Goal: Information Seeking & Learning: Learn about a topic

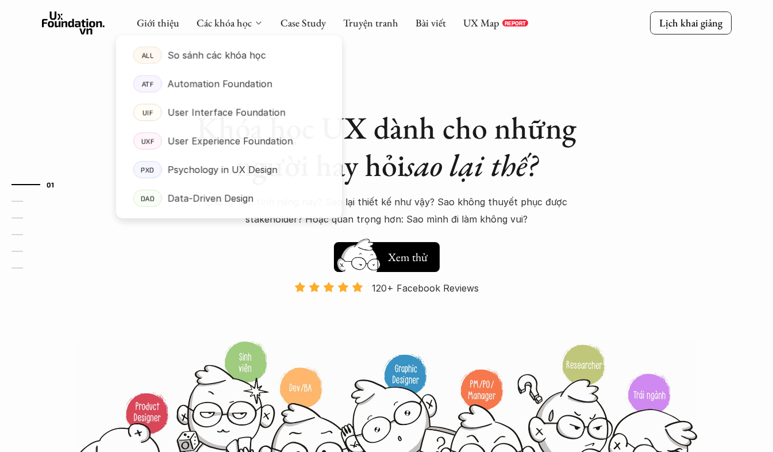
click at [259, 20] on icon at bounding box center [258, 22] width 9 height 9
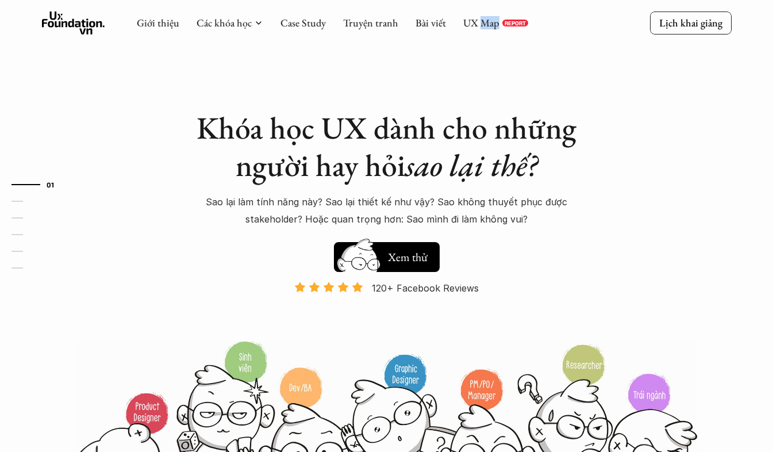
drag, startPoint x: 482, startPoint y: 30, endPoint x: 498, endPoint y: 21, distance: 18.8
click at [498, 21] on div "Giới thiệu Các khóa học Case Study Truyện tranh Bài viết UX Map REPORT" at bounding box center [332, 22] width 391 height 23
click at [498, 21] on div "UX Map REPORT" at bounding box center [495, 23] width 65 height 13
click at [476, 24] on link "UX Map" at bounding box center [481, 22] width 36 height 13
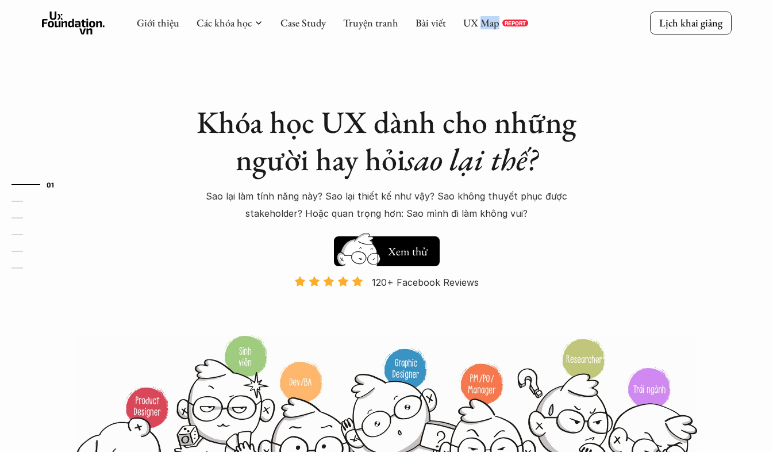
scroll to position [57, 0]
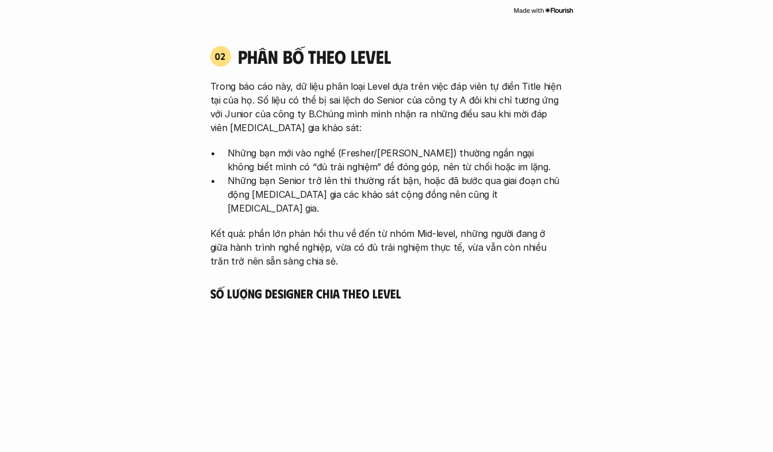
scroll to position [1745, 0]
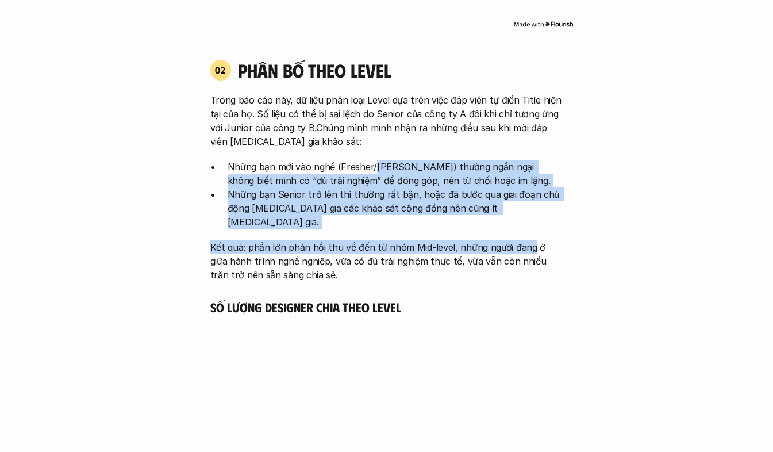
drag, startPoint x: 382, startPoint y: 167, endPoint x: 525, endPoint y: 224, distance: 153.5
click at [525, 225] on div "Trong báo cáo này, dữ liệu phân loại Level dựa trên việc đáp viên tự điền Title…" at bounding box center [386, 187] width 353 height 188
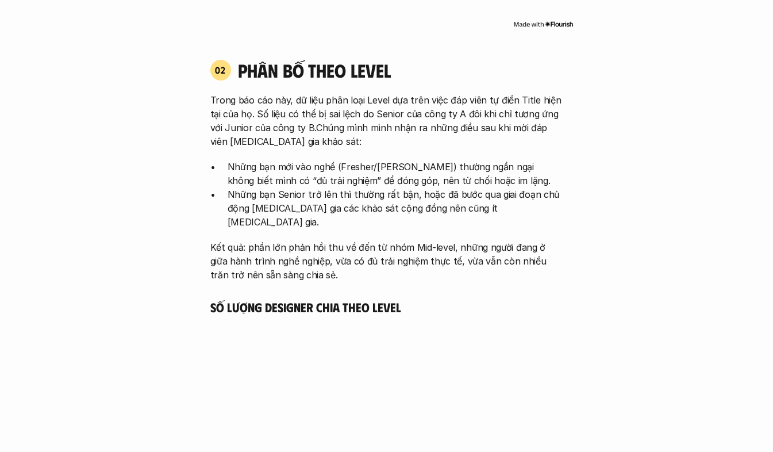
drag, startPoint x: 525, startPoint y: 224, endPoint x: 364, endPoint y: 287, distance: 172.7
click at [375, 299] on h5 "Số lượng Designer chia theo level" at bounding box center [386, 307] width 353 height 16
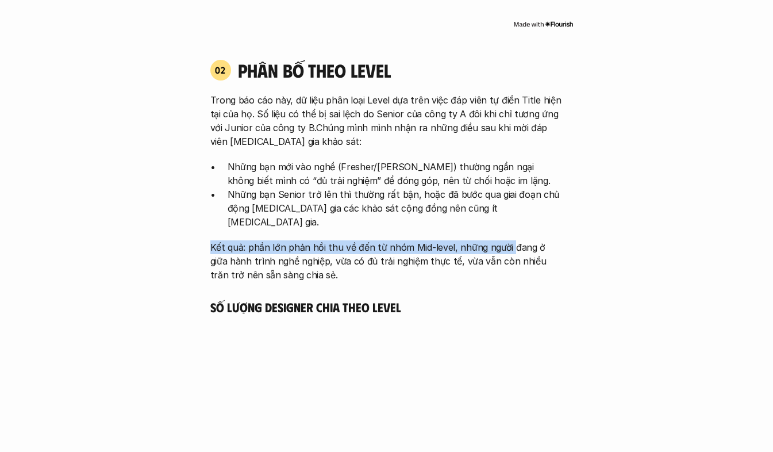
drag, startPoint x: 198, startPoint y: 224, endPoint x: 505, endPoint y: 236, distance: 307.1
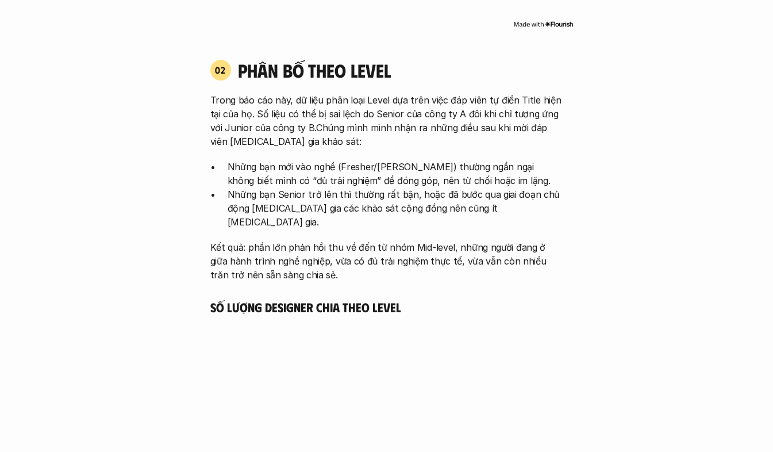
drag, startPoint x: 505, startPoint y: 236, endPoint x: 410, endPoint y: 244, distance: 95.2
click at [409, 249] on p "Kết quả: phần lớn phản hồi thu về đến từ nhóm Mid-level, những người đang ở giữ…" at bounding box center [386, 260] width 353 height 41
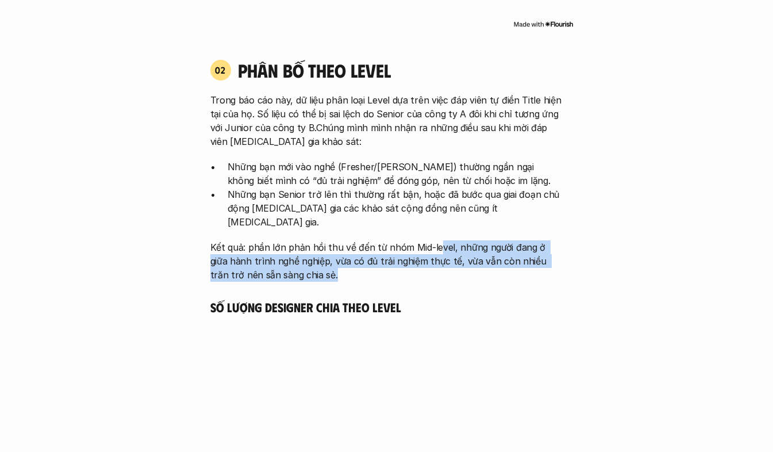
drag, startPoint x: 433, startPoint y: 224, endPoint x: 375, endPoint y: 256, distance: 66.4
click at [375, 256] on div "Trong báo cáo này, dữ liệu phân loại Level dựa trên việc đáp viên tự điền Title…" at bounding box center [386, 187] width 353 height 188
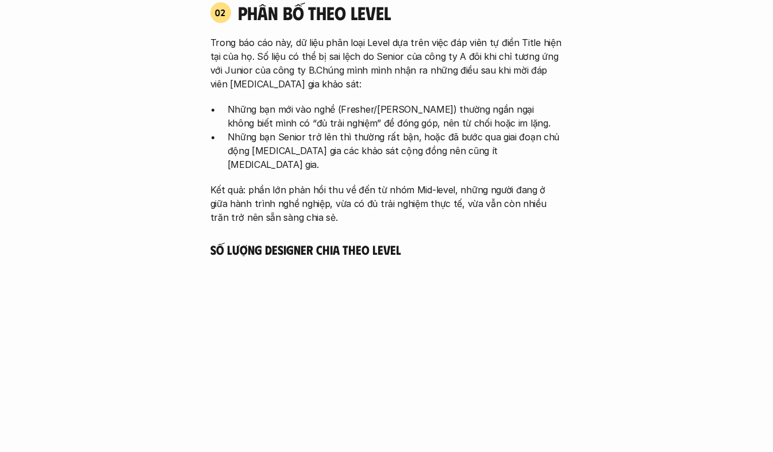
click at [362, 241] on h5 "Số lượng Designer chia theo level" at bounding box center [386, 249] width 353 height 16
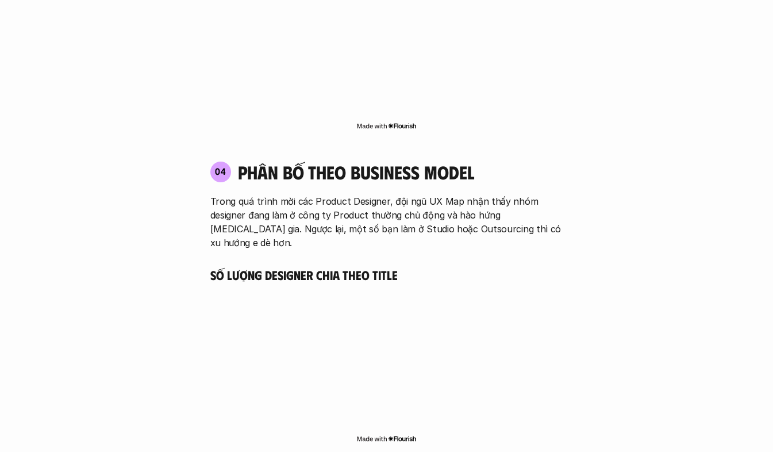
scroll to position [2607, 0]
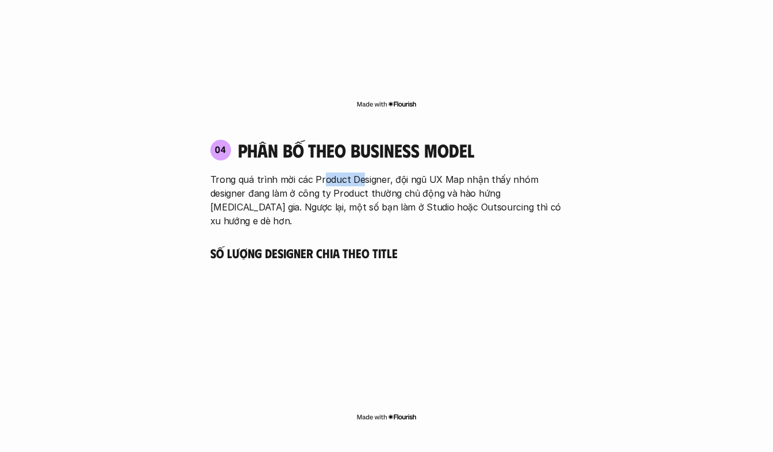
drag, startPoint x: 320, startPoint y: 136, endPoint x: 360, endPoint y: 134, distance: 40.3
click at [360, 172] on p "Trong quá trình mời các Product Designer, đội ngũ UX Map nhận thấy nhóm designe…" at bounding box center [386, 199] width 353 height 55
drag, startPoint x: 360, startPoint y: 134, endPoint x: 284, endPoint y: 146, distance: 76.2
click at [284, 172] on p "Trong quá trình mời các Product Designer, đội ngũ UX Map nhận thấy nhóm designe…" at bounding box center [386, 199] width 353 height 55
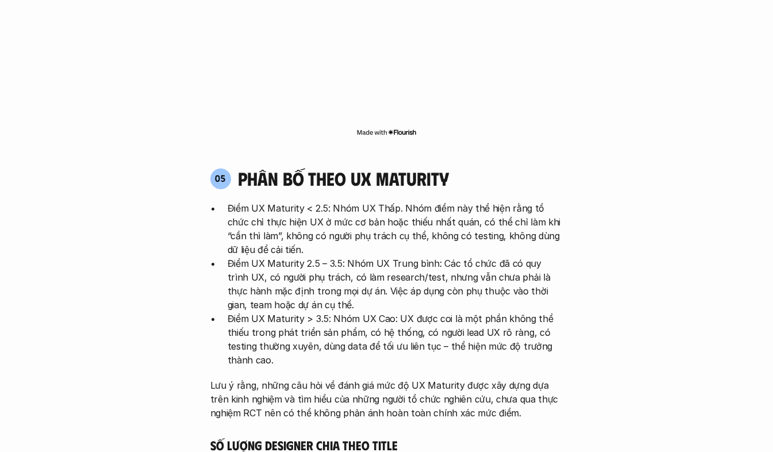
scroll to position [2895, 0]
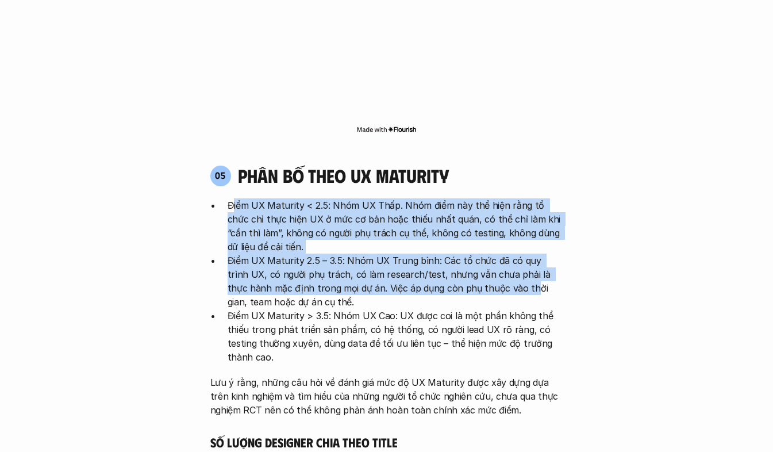
drag, startPoint x: 233, startPoint y: 149, endPoint x: 483, endPoint y: 238, distance: 265.4
click at [483, 238] on ul "Điểm UX Maturity < 2.5: Nhóm UX Thấp. Nhóm điểm này thể hiện rằng tổ chức chỉ t…" at bounding box center [386, 281] width 353 height 166
click at [306, 253] on p "Điểm UX Maturity 2.5 – 3.5: Nhóm UX Trung bình: Các tổ chức đã có quy trình UX,…" at bounding box center [396, 280] width 336 height 55
drag, startPoint x: 308, startPoint y: 238, endPoint x: 303, endPoint y: 198, distance: 41.1
click at [309, 253] on p "Điểm UX Maturity 2.5 – 3.5: Nhóm UX Trung bình: Các tổ chức đã có quy trình UX,…" at bounding box center [396, 280] width 336 height 55
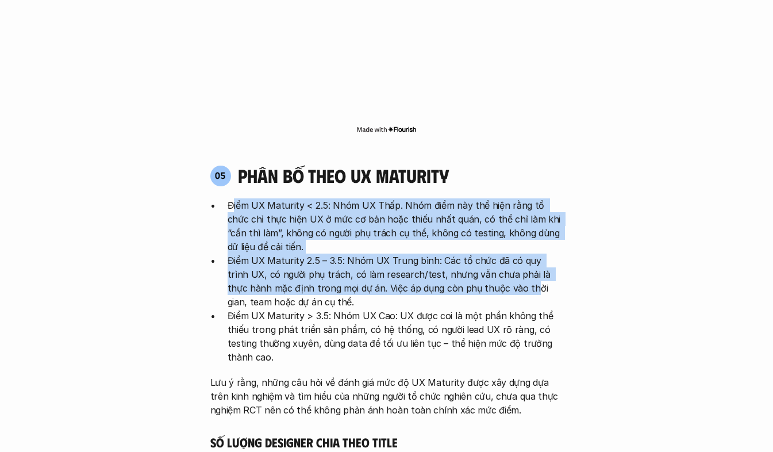
click at [282, 198] on p "Điểm UX Maturity < 2.5: Nhóm UX Thấp. Nhóm điểm này thể hiện rằng tổ chức chỉ t…" at bounding box center [396, 225] width 336 height 55
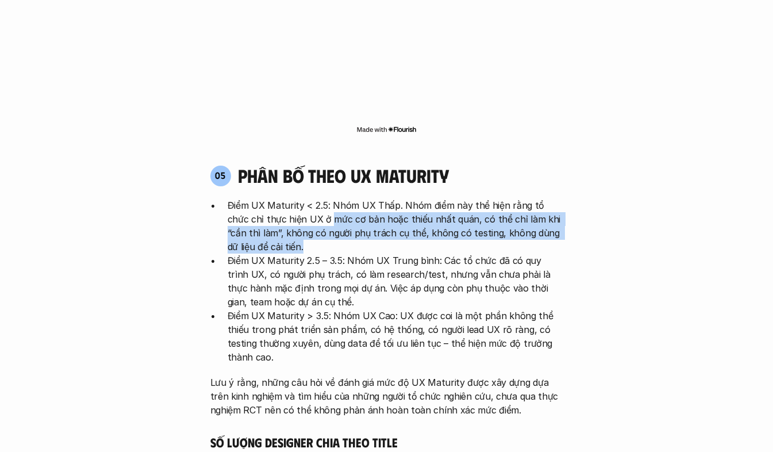
drag, startPoint x: 321, startPoint y: 157, endPoint x: 356, endPoint y: 193, distance: 50.4
click at [356, 198] on p "Điểm UX Maturity < 2.5: Nhóm UX Thấp. Nhóm điểm này thể hiện rằng tổ chức chỉ t…" at bounding box center [396, 225] width 336 height 55
drag, startPoint x: 356, startPoint y: 193, endPoint x: 291, endPoint y: 230, distance: 74.4
click at [294, 253] on p "Điểm UX Maturity 2.5 – 3.5: Nhóm UX Trung bình: Các tổ chức đã có quy trình UX,…" at bounding box center [396, 280] width 336 height 55
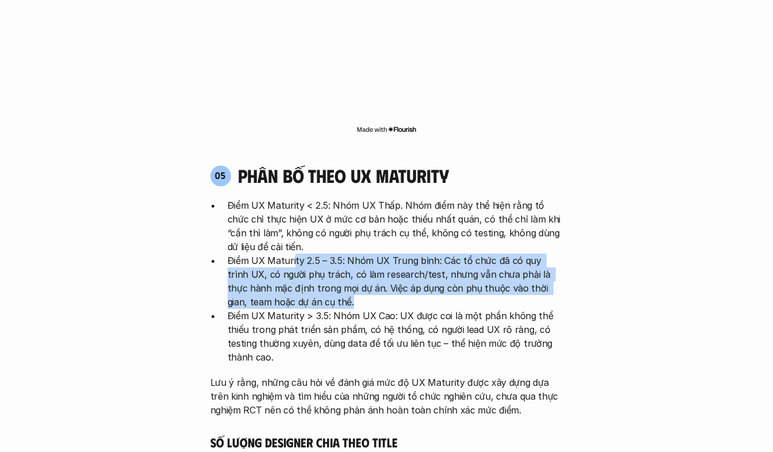
drag, startPoint x: 307, startPoint y: 201, endPoint x: 343, endPoint y: 240, distance: 52.5
click at [343, 253] on p "Điểm UX Maturity 2.5 – 3.5: Nhóm UX Trung bình: Các tổ chức đã có quy trình UX,…" at bounding box center [396, 280] width 336 height 55
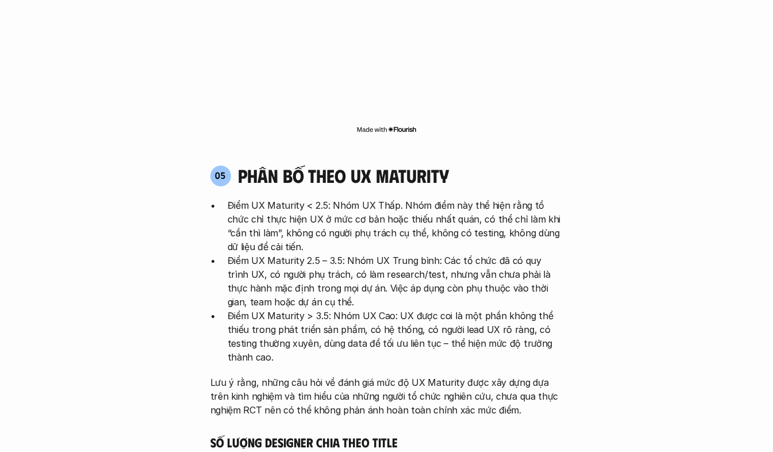
drag, startPoint x: 343, startPoint y: 240, endPoint x: 317, endPoint y: 266, distance: 36.6
click at [308, 309] on p "Điểm UX Maturity > 3.5: Nhóm UX Cao: UX được coi là một phần không thể thiếu tr…" at bounding box center [396, 336] width 336 height 55
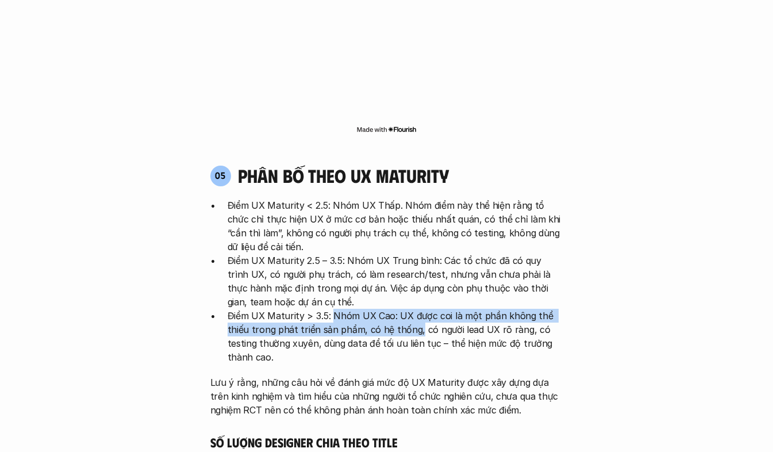
drag, startPoint x: 344, startPoint y: 263, endPoint x: 414, endPoint y: 268, distance: 70.9
click at [414, 309] on p "Điểm UX Maturity > 3.5: Nhóm UX Cao: UX được coi là một phần không thể thiếu tr…" at bounding box center [396, 336] width 336 height 55
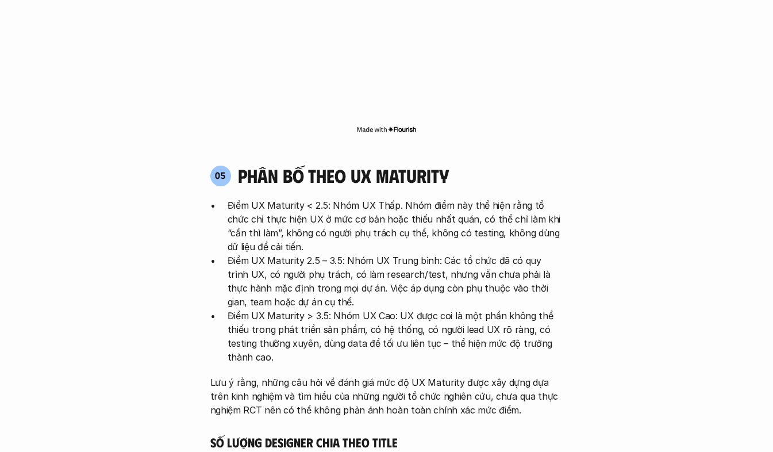
drag, startPoint x: 414, startPoint y: 268, endPoint x: 414, endPoint y: 299, distance: 31.0
click at [414, 309] on p "Điểm UX Maturity > 3.5: Nhóm UX Cao: UX được coi là một phần không thể thiếu tr…" at bounding box center [396, 336] width 336 height 55
drag, startPoint x: 451, startPoint y: 226, endPoint x: 487, endPoint y: 228, distance: 35.6
click at [487, 253] on p "Điểm UX Maturity 2.5 – 3.5: Nhóm UX Trung bình: Các tổ chức đã có quy trình UX,…" at bounding box center [396, 280] width 336 height 55
drag, startPoint x: 487, startPoint y: 228, endPoint x: 458, endPoint y: 256, distance: 40.6
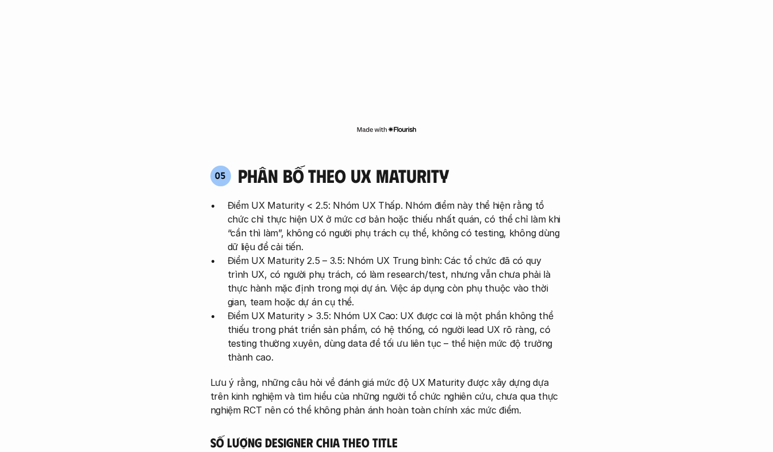
click at [476, 309] on p "Điểm UX Maturity > 3.5: Nhóm UX Cao: UX được coi là một phần không thể thiếu tr…" at bounding box center [396, 336] width 336 height 55
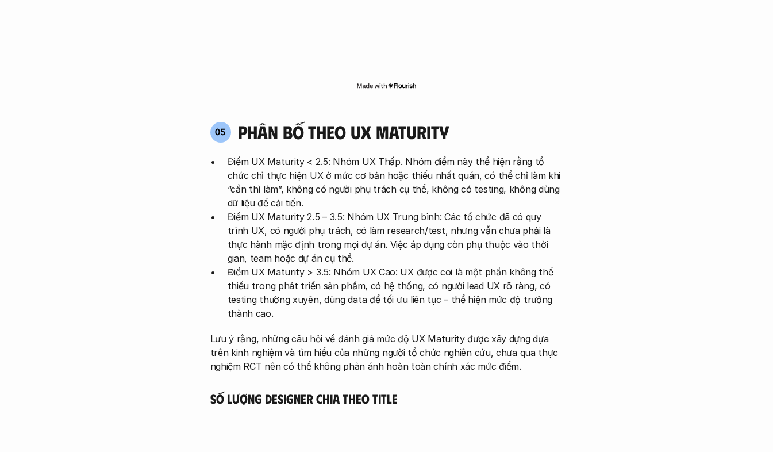
scroll to position [2952, 0]
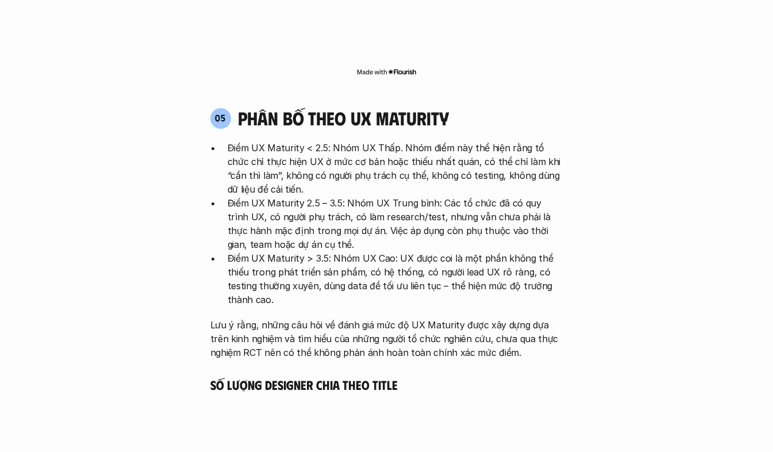
click at [360, 251] on p "Điểm UX Maturity > 3.5: Nhóm UX Cao: UX được coi là một phần không thể thiếu tr…" at bounding box center [396, 278] width 336 height 55
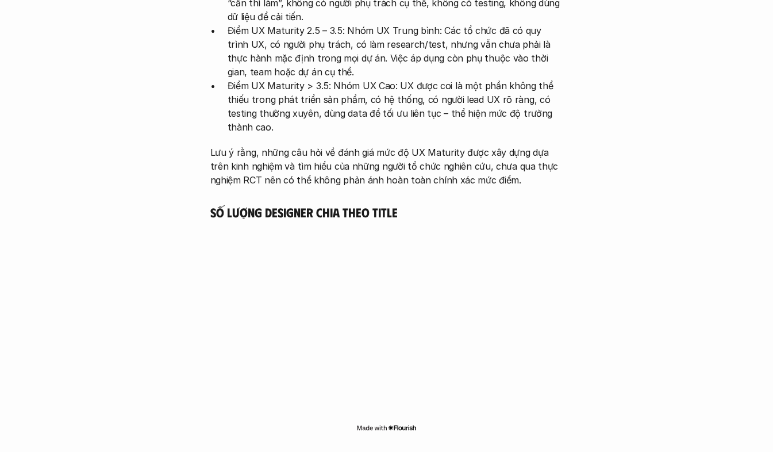
scroll to position [3182, 0]
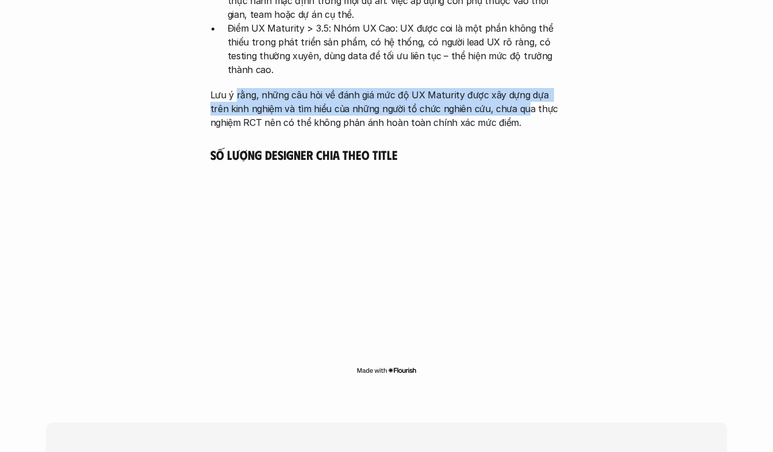
drag, startPoint x: 236, startPoint y: 37, endPoint x: 503, endPoint y: 50, distance: 267.6
click at [503, 88] on p "Lưu ý rằng, những câu hỏi về đánh giá mức độ UX Maturity được xây dựng dựa trên…" at bounding box center [386, 108] width 353 height 41
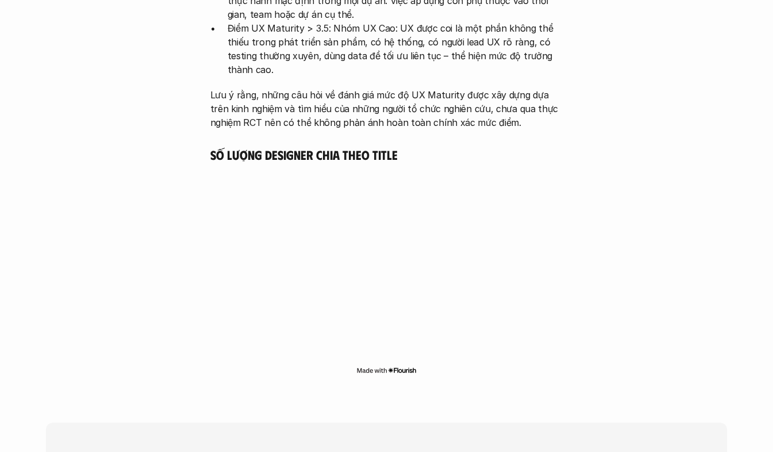
drag, startPoint x: 192, startPoint y: 93, endPoint x: 191, endPoint y: 82, distance: 10.9
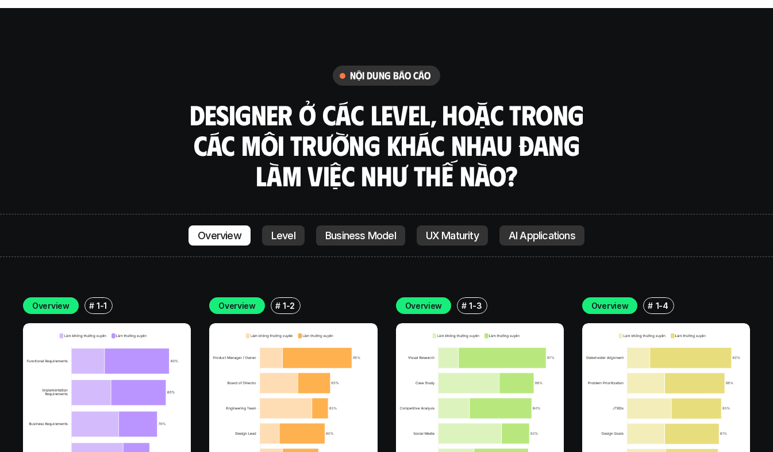
scroll to position [3814, 0]
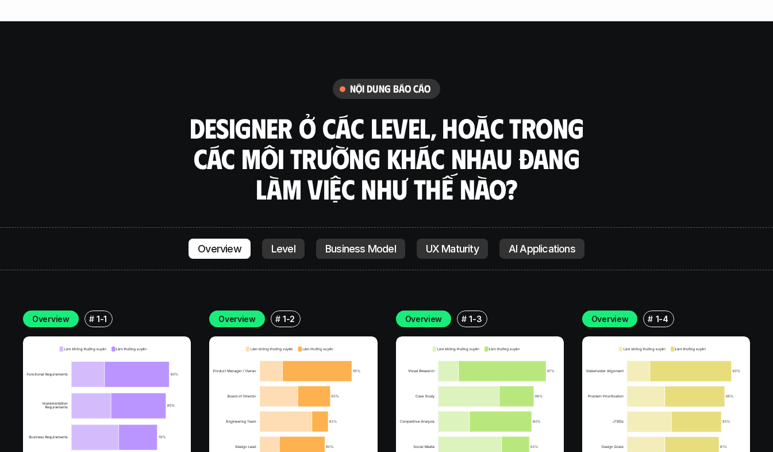
drag, startPoint x: 326, startPoint y: 68, endPoint x: 474, endPoint y: 148, distance: 168.1
click at [474, 148] on h3 "Designer ở các level, hoặc trong các môi trường khác nhau đang làm việc như thế…" at bounding box center [387, 158] width 402 height 91
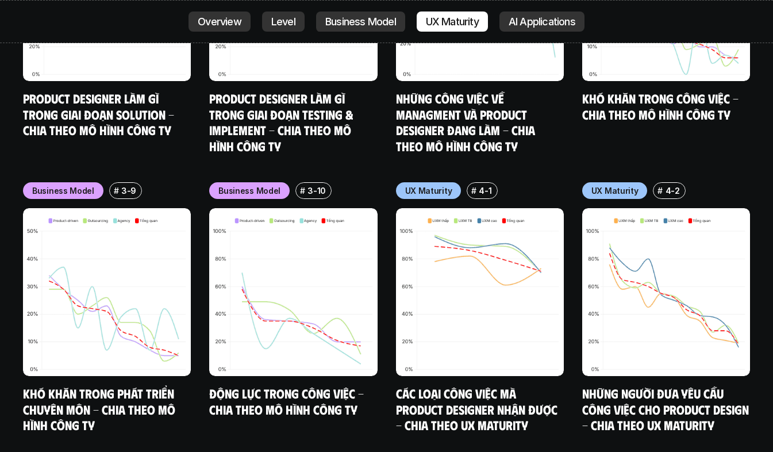
scroll to position [5883, 0]
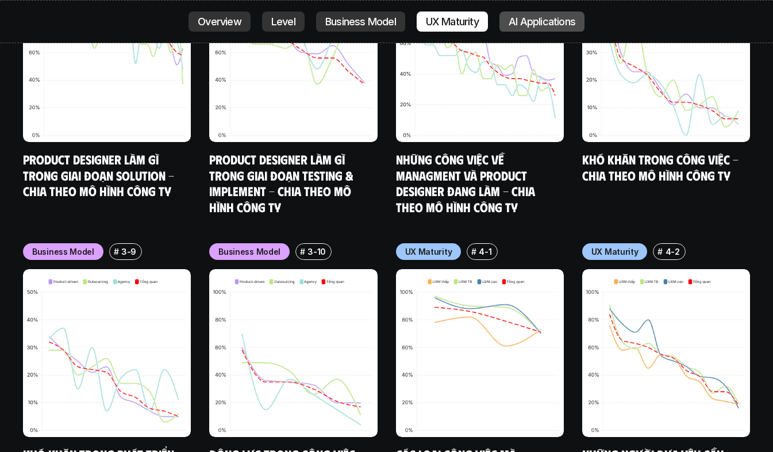
click at [521, 12] on link "AI Applications" at bounding box center [541, 21] width 85 height 21
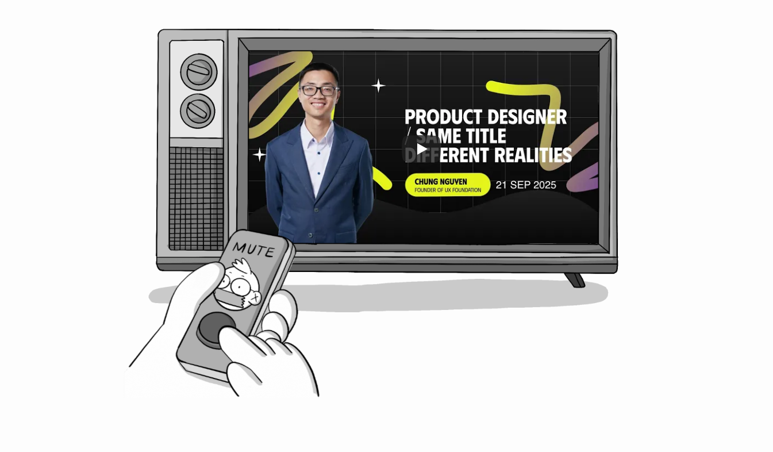
scroll to position [624, 0]
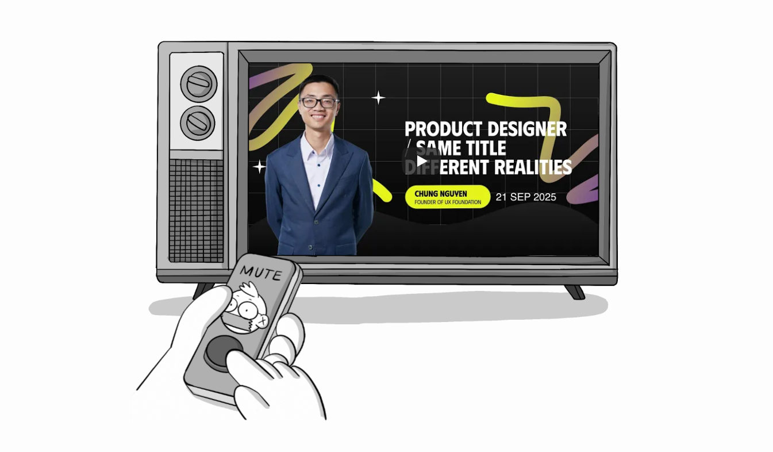
click at [247, 43] on div at bounding box center [387, 169] width 460 height 257
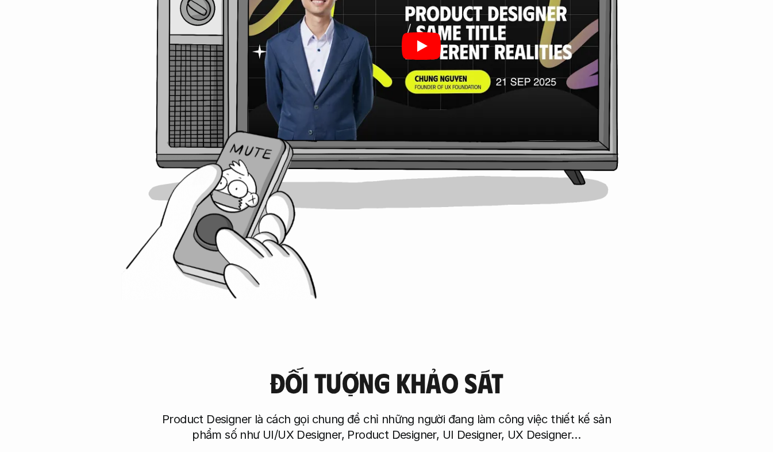
scroll to position [567, 0]
